Goal: Register for event/course

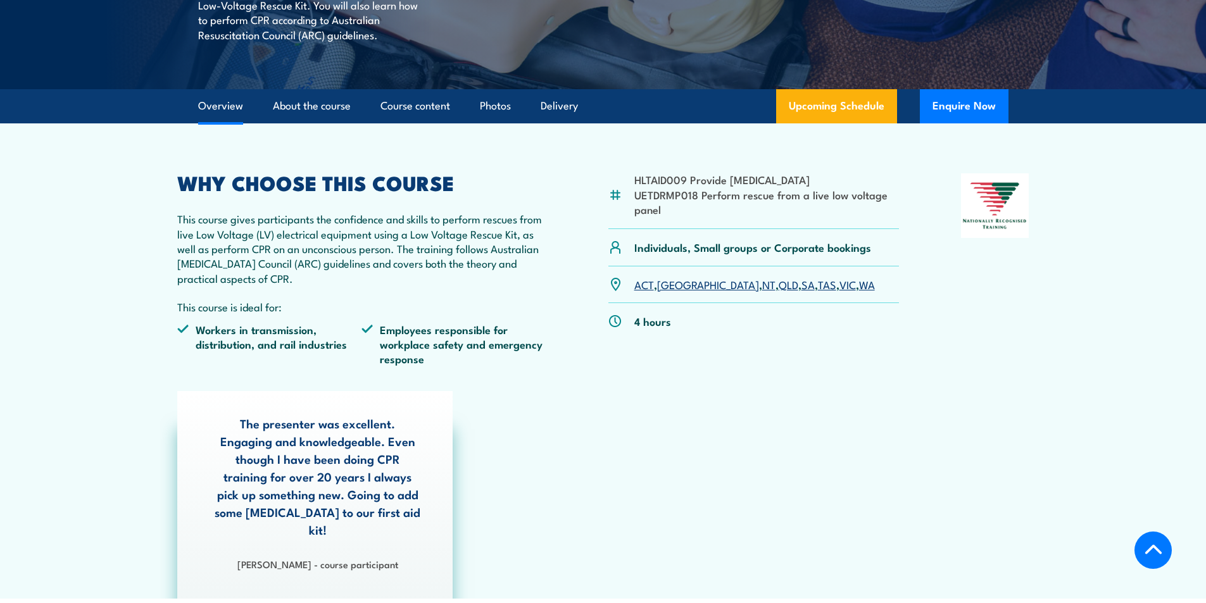
click at [648, 287] on link "ACT" at bounding box center [644, 284] width 20 height 15
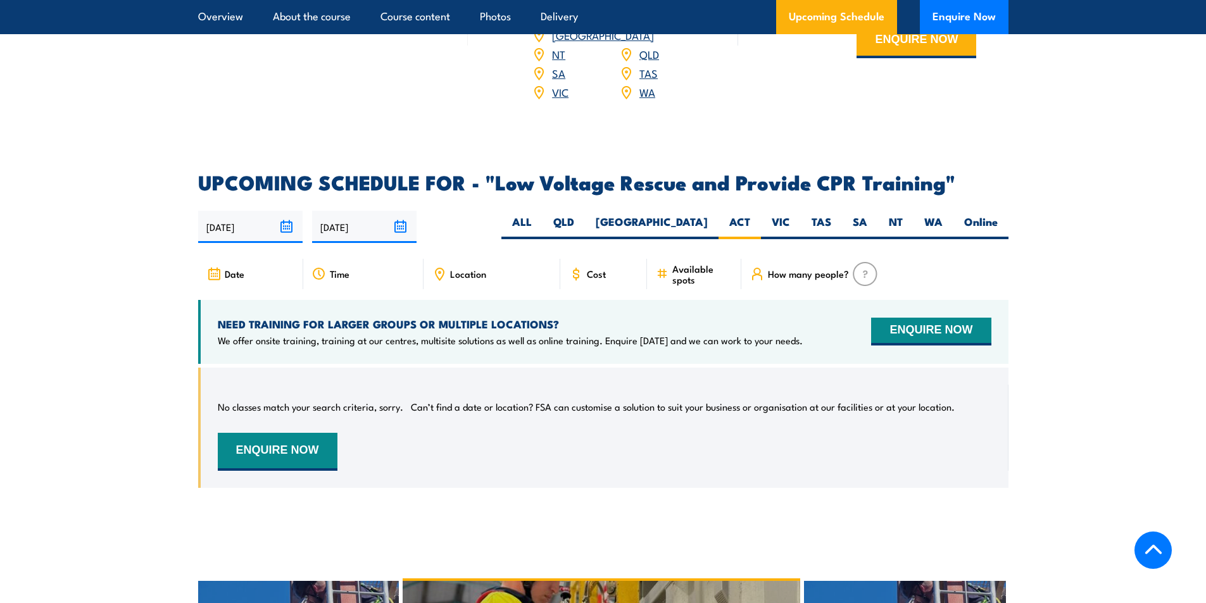
scroll to position [2088, 0]
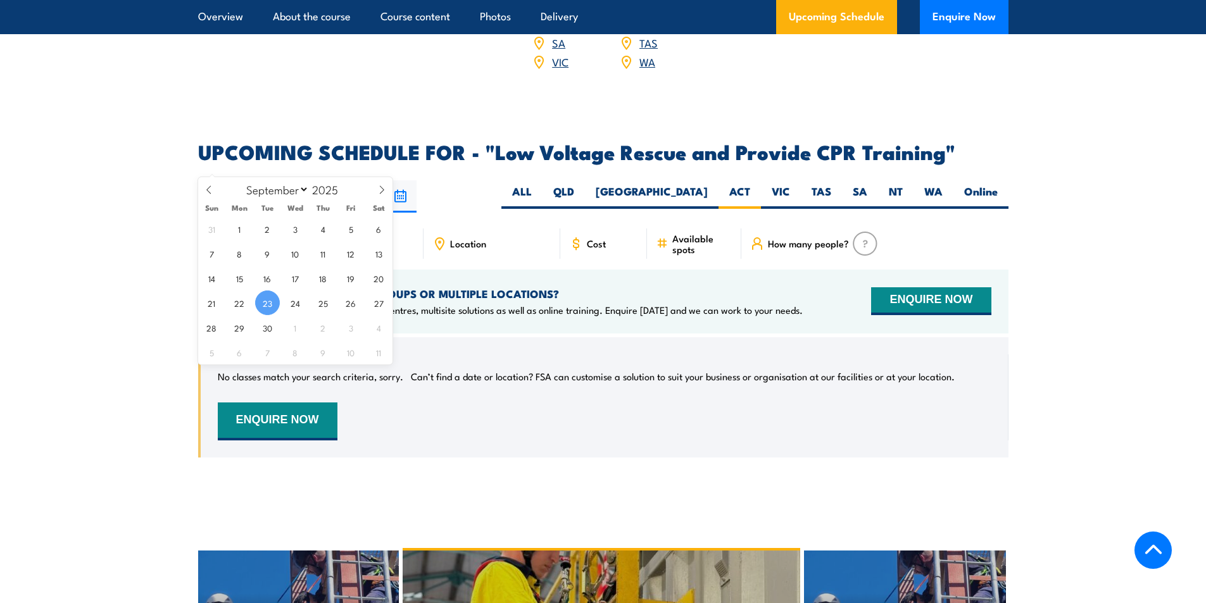
click at [261, 180] on input "[DATE]" at bounding box center [250, 196] width 104 height 32
click at [323, 303] on span "25" at bounding box center [323, 303] width 25 height 25
type input "25/09/2025"
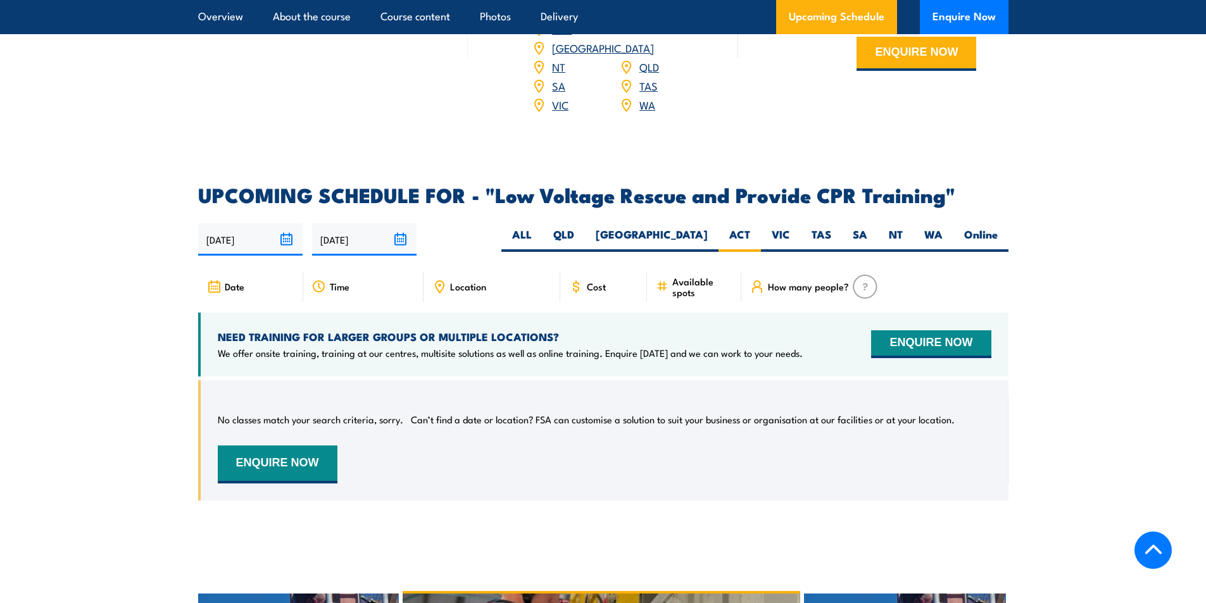
scroll to position [2088, 0]
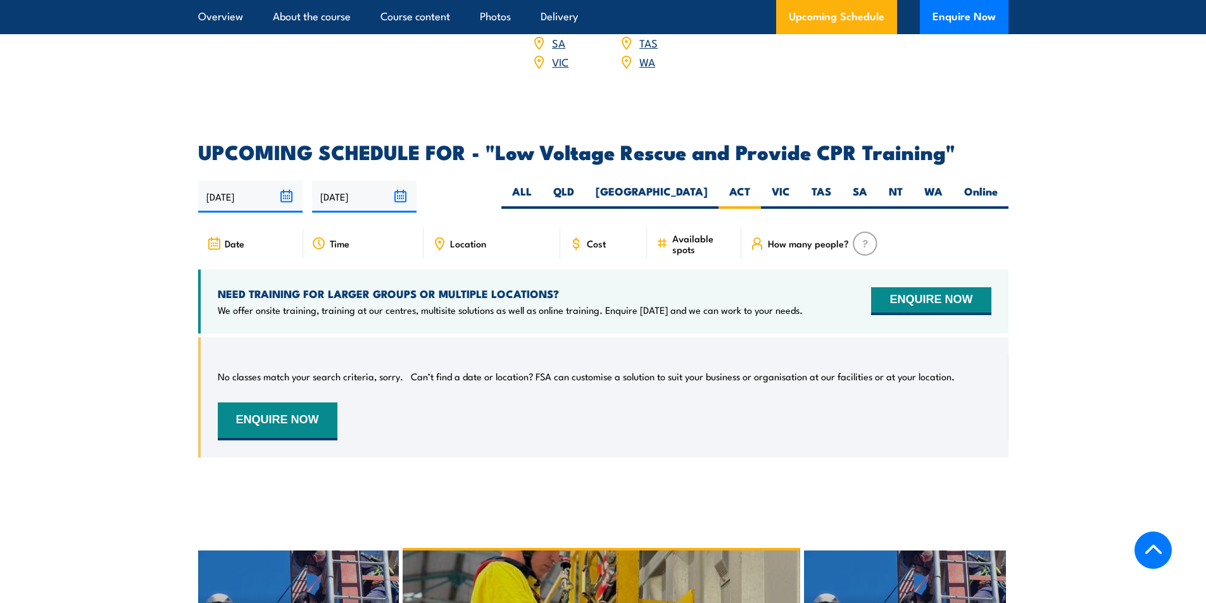
click at [244, 180] on input "25/09/2025" at bounding box center [250, 196] width 104 height 32
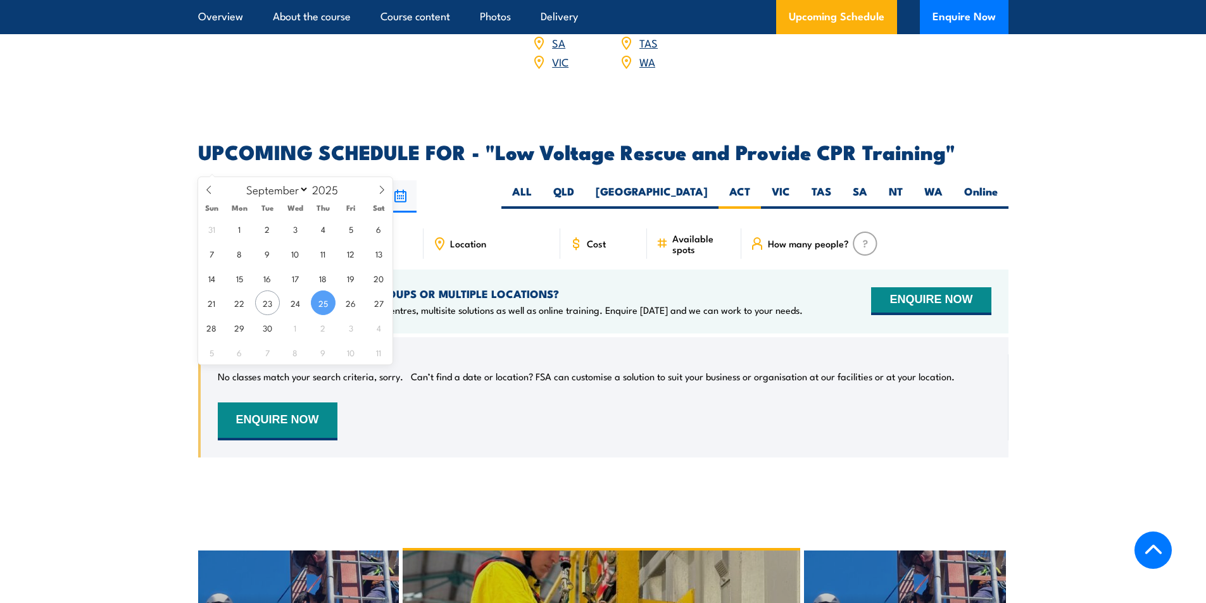
click at [329, 301] on span "25" at bounding box center [323, 303] width 25 height 25
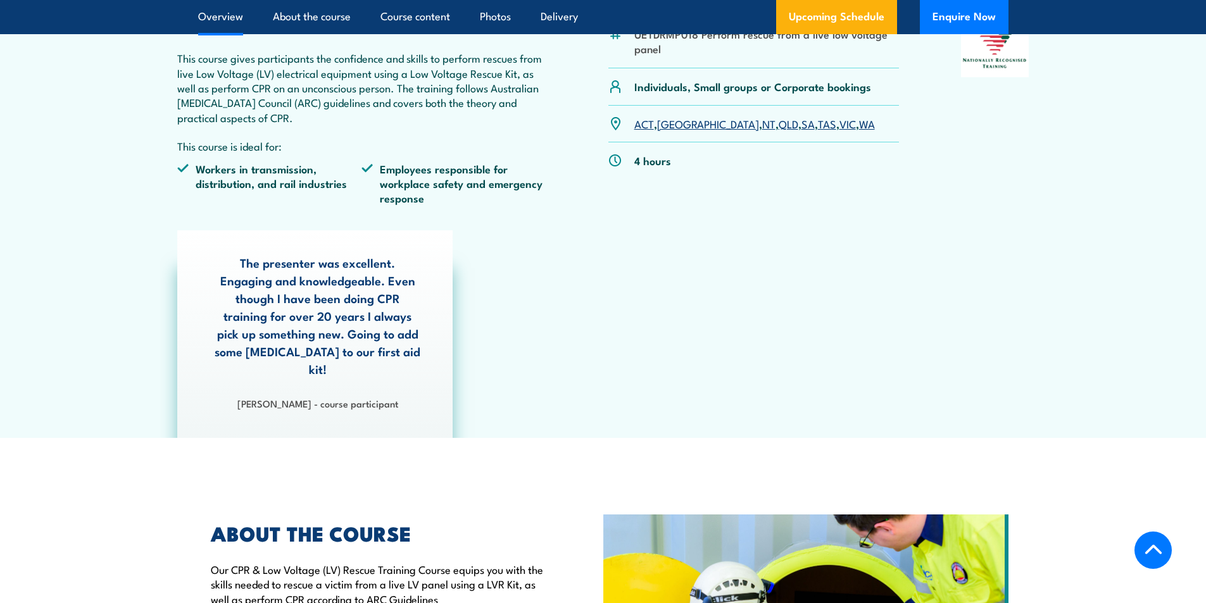
scroll to position [505, 0]
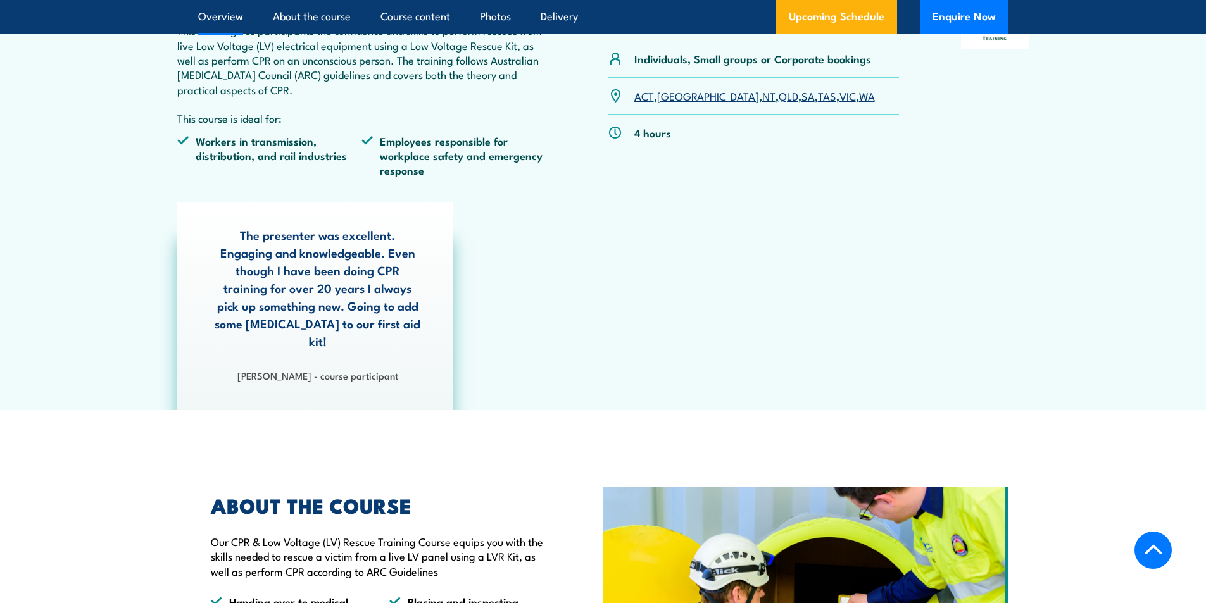
click at [672, 97] on link "[GEOGRAPHIC_DATA]" at bounding box center [708, 95] width 102 height 15
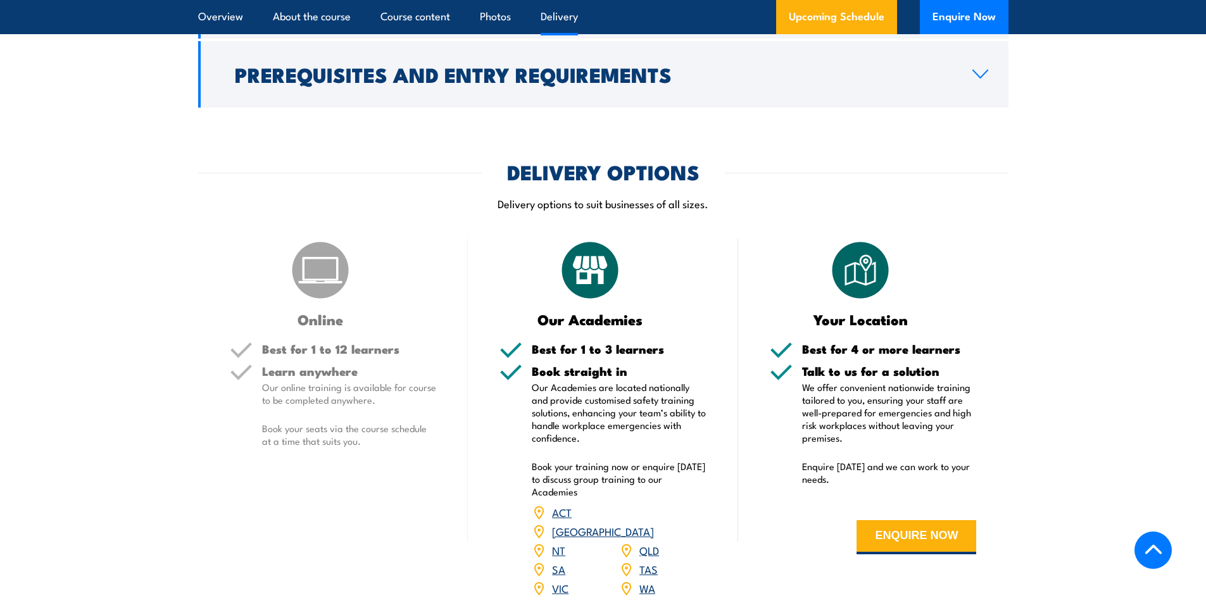
scroll to position [1560, 0]
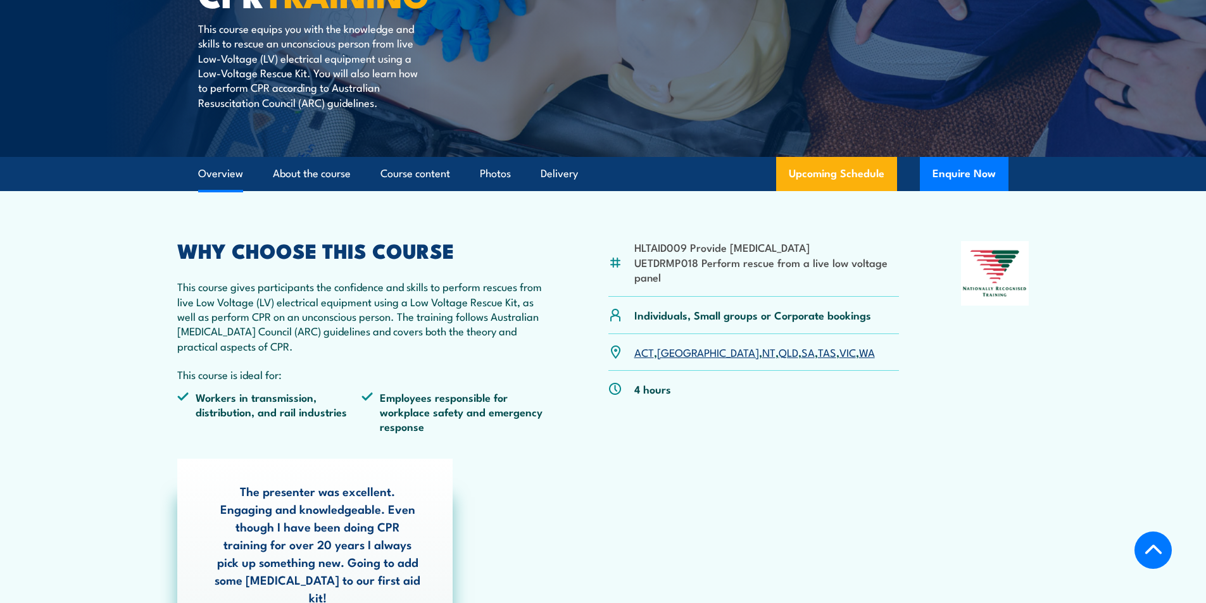
scroll to position [317, 0]
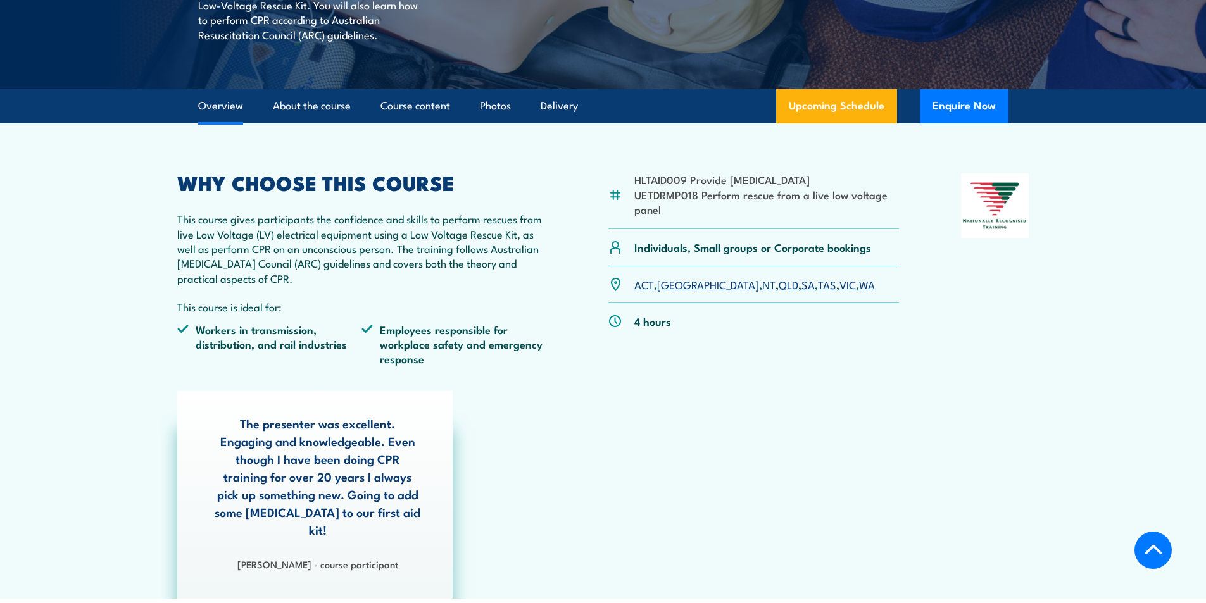
click at [668, 282] on link "[GEOGRAPHIC_DATA]" at bounding box center [708, 284] width 102 height 15
